Goal: Transaction & Acquisition: Purchase product/service

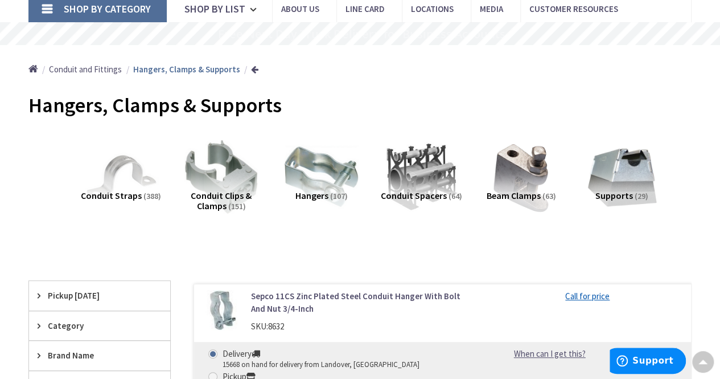
scroll to position [98, 0]
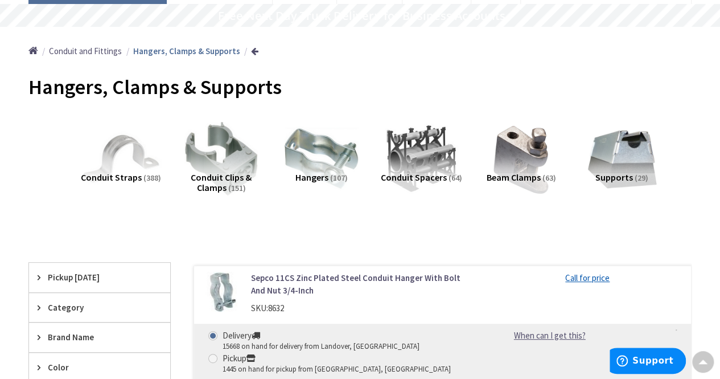
click at [117, 166] on img at bounding box center [121, 158] width 81 height 81
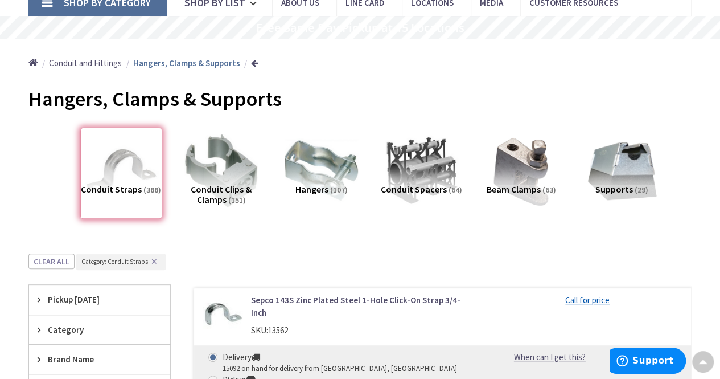
scroll to position [0, 0]
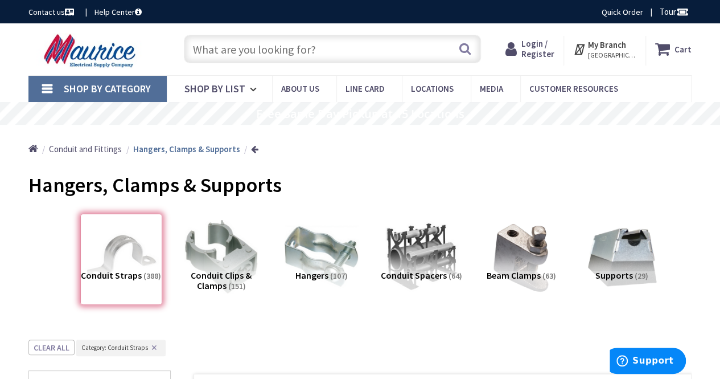
click at [104, 87] on span "Shop By Category" at bounding box center [107, 88] width 87 height 13
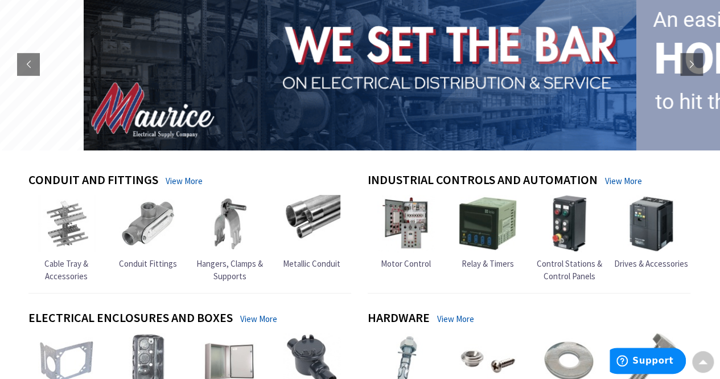
scroll to position [152, 0]
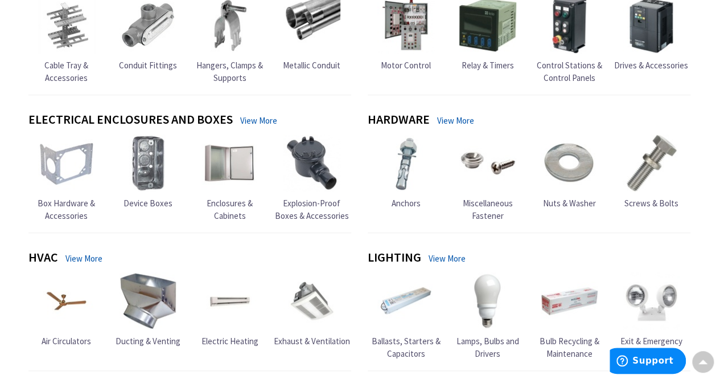
scroll to position [348, 0]
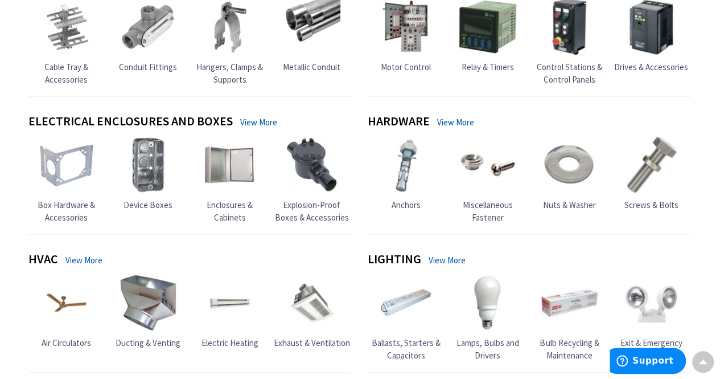
click at [457, 121] on link "View More" at bounding box center [455, 122] width 37 height 12
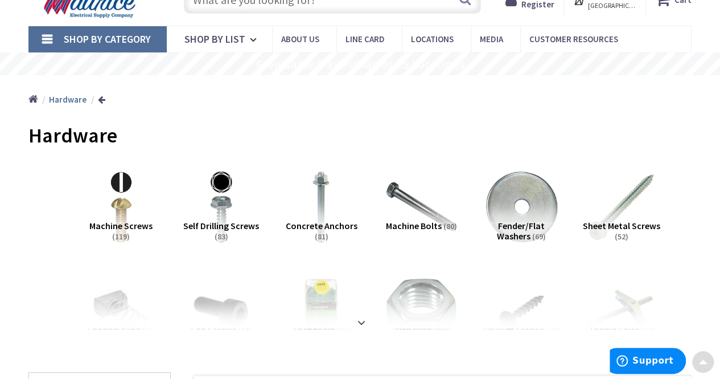
scroll to position [108, 0]
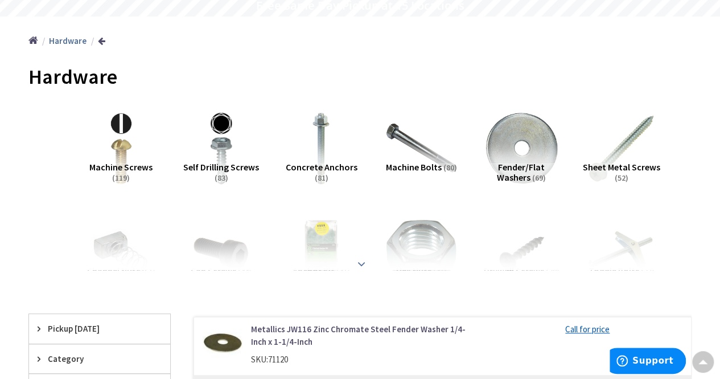
click at [367, 267] on div at bounding box center [360, 238] width 606 height 63
click at [361, 261] on strong at bounding box center [362, 263] width 14 height 13
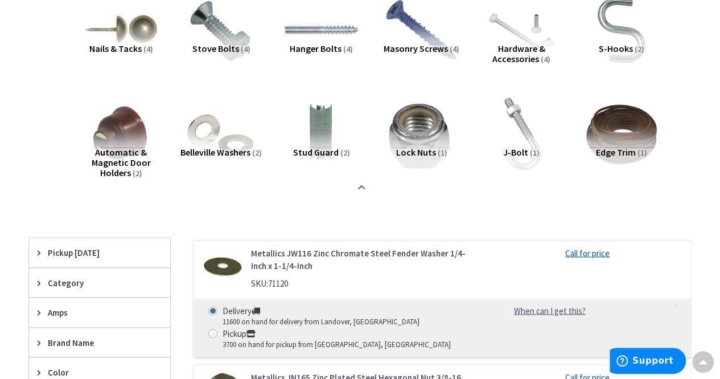
scroll to position [851, 0]
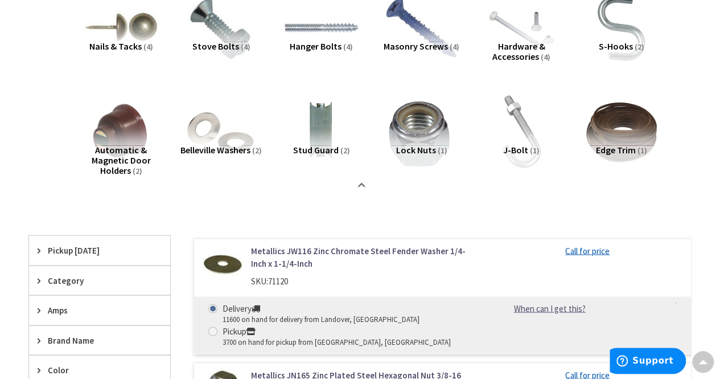
click at [524, 146] on span "J-Bolt" at bounding box center [515, 149] width 25 height 11
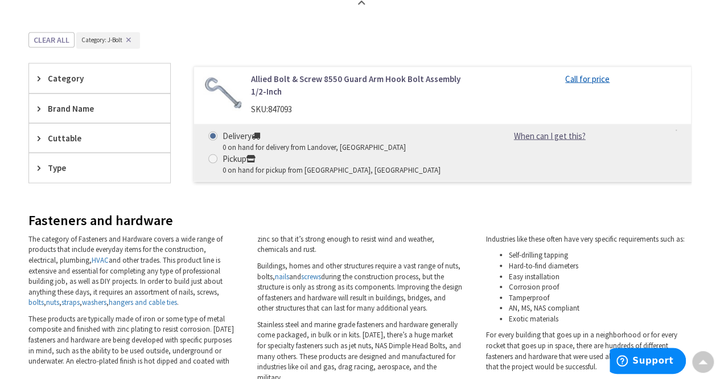
scroll to position [1031, 0]
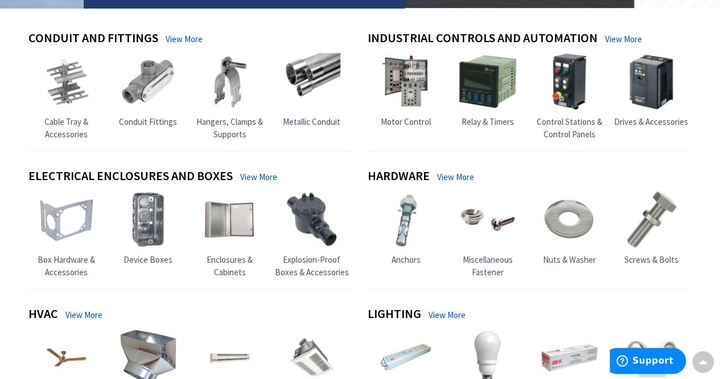
scroll to position [294, 0]
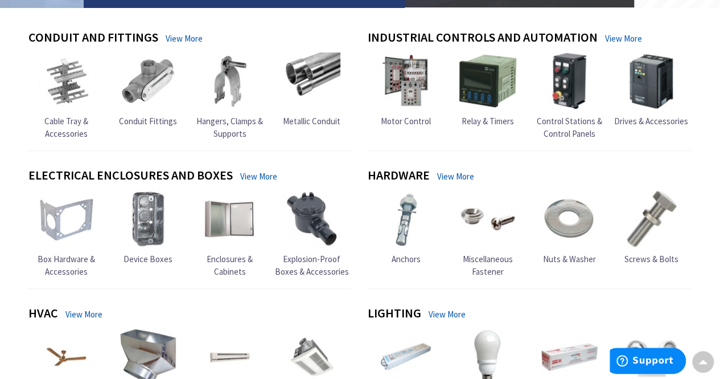
click at [456, 174] on link "View More" at bounding box center [455, 176] width 37 height 12
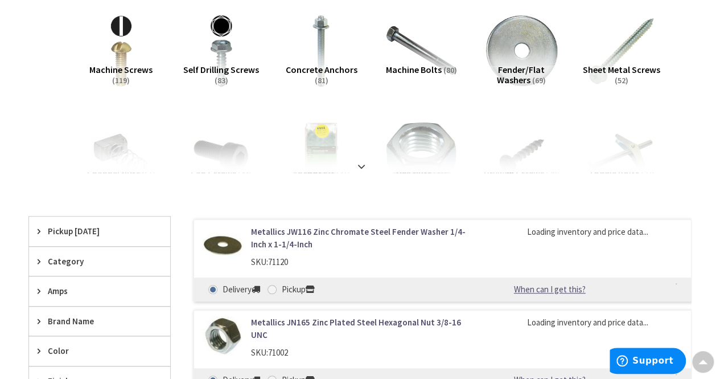
scroll to position [206, 0]
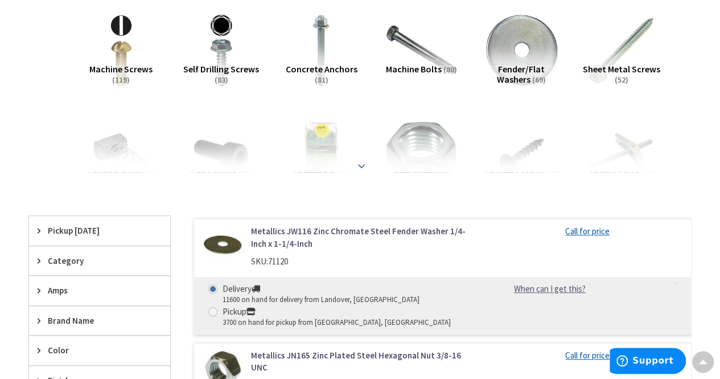
click at [364, 165] on strong at bounding box center [362, 165] width 14 height 13
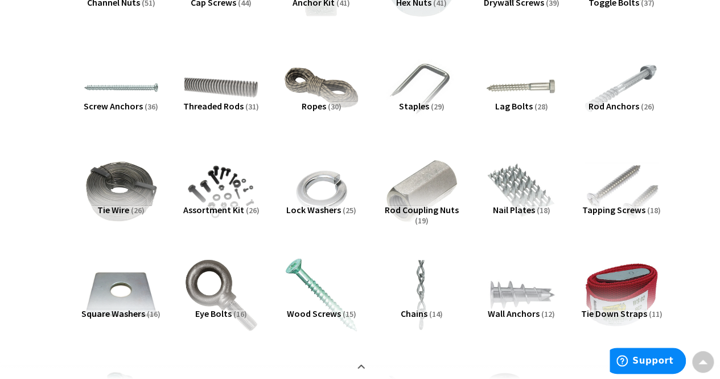
scroll to position [0, 0]
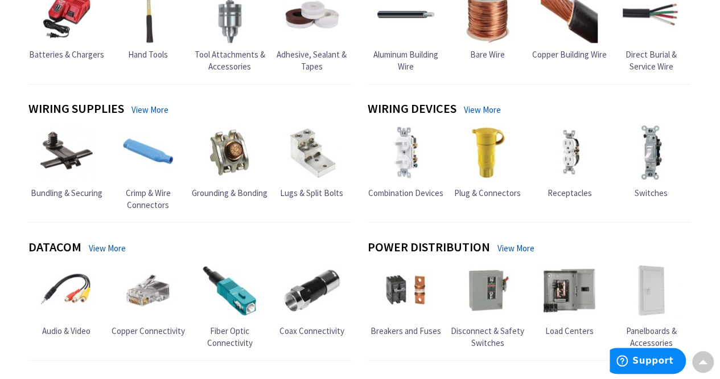
scroll to position [928, 0]
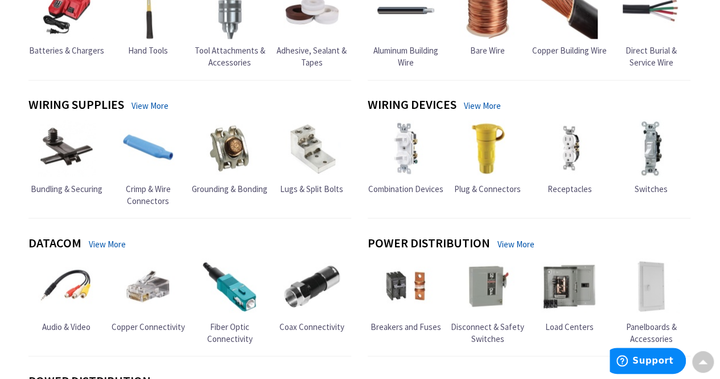
click at [158, 102] on link "View More" at bounding box center [150, 106] width 37 height 12
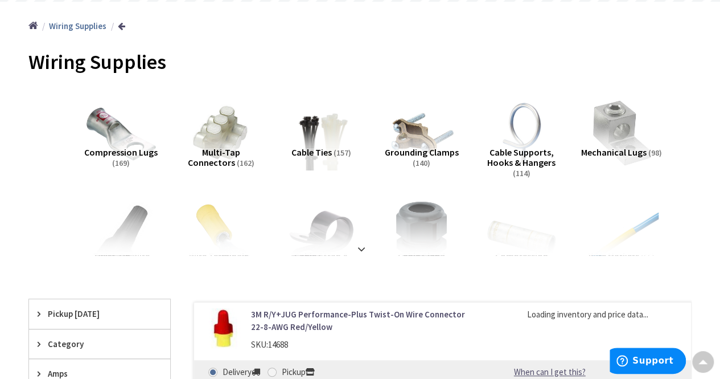
scroll to position [125, 0]
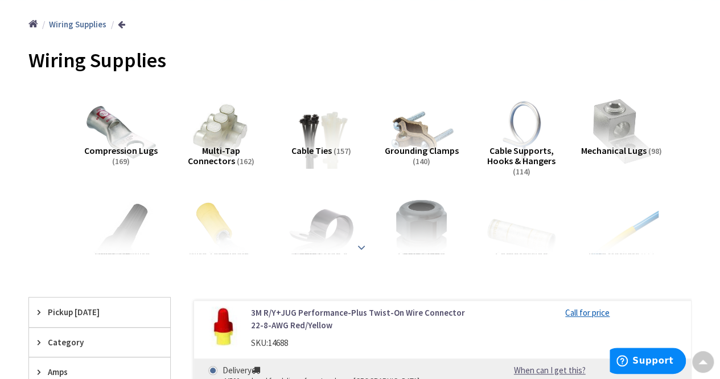
click at [364, 240] on div at bounding box center [360, 222] width 606 height 63
click at [362, 242] on strong at bounding box center [362, 242] width 14 height 13
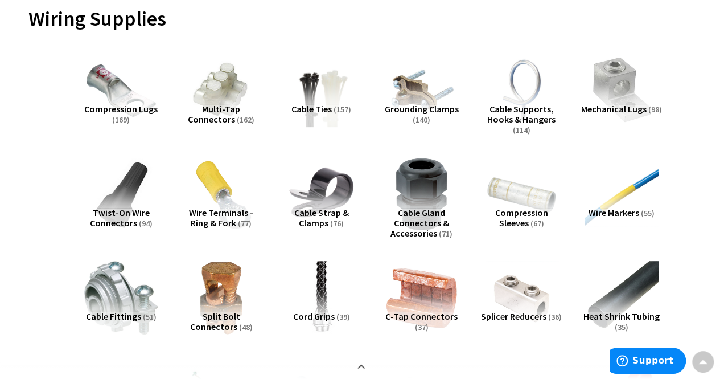
scroll to position [173, 0]
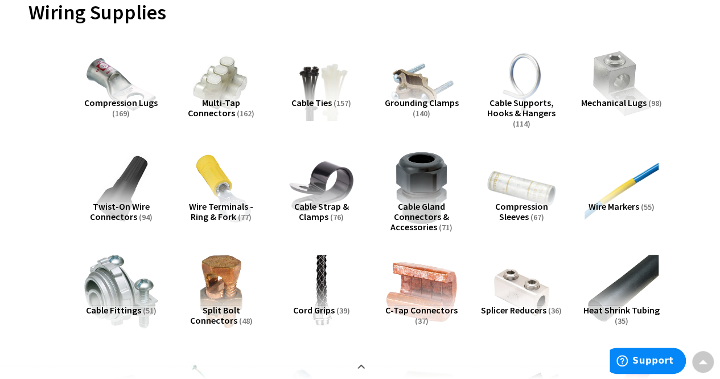
click at [208, 204] on span "Wire Terminals - Ring & Fork" at bounding box center [221, 211] width 64 height 22
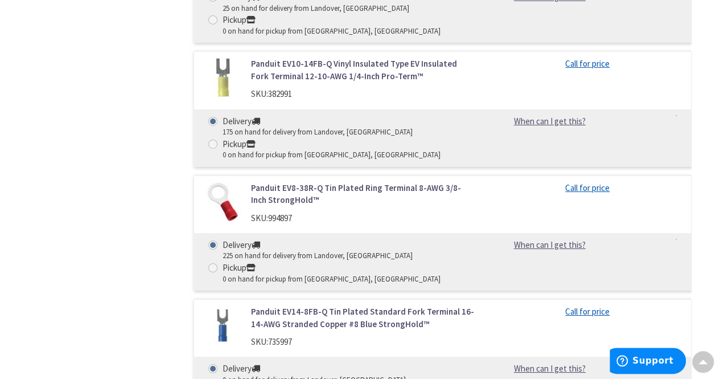
scroll to position [1895, 0]
click at [289, 181] on link "Panduit EV8-38R-Q Tin Plated Ring Terminal 8-AWG 3/8-Inch StrongHold™" at bounding box center [363, 193] width 224 height 24
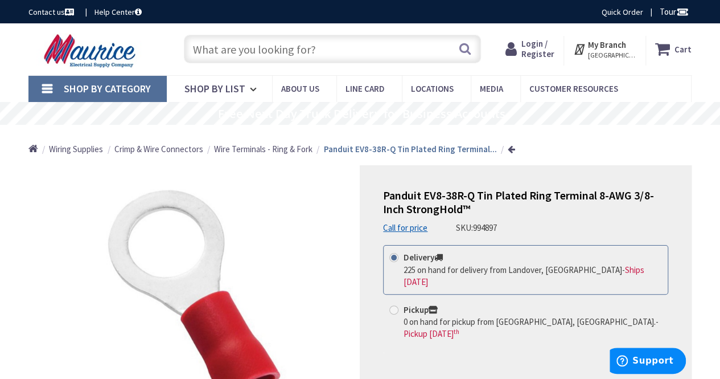
click at [486, 230] on span "994897" at bounding box center [485, 227] width 24 height 11
copy span "994897"
